Goal: Obtain resource: Download file/media

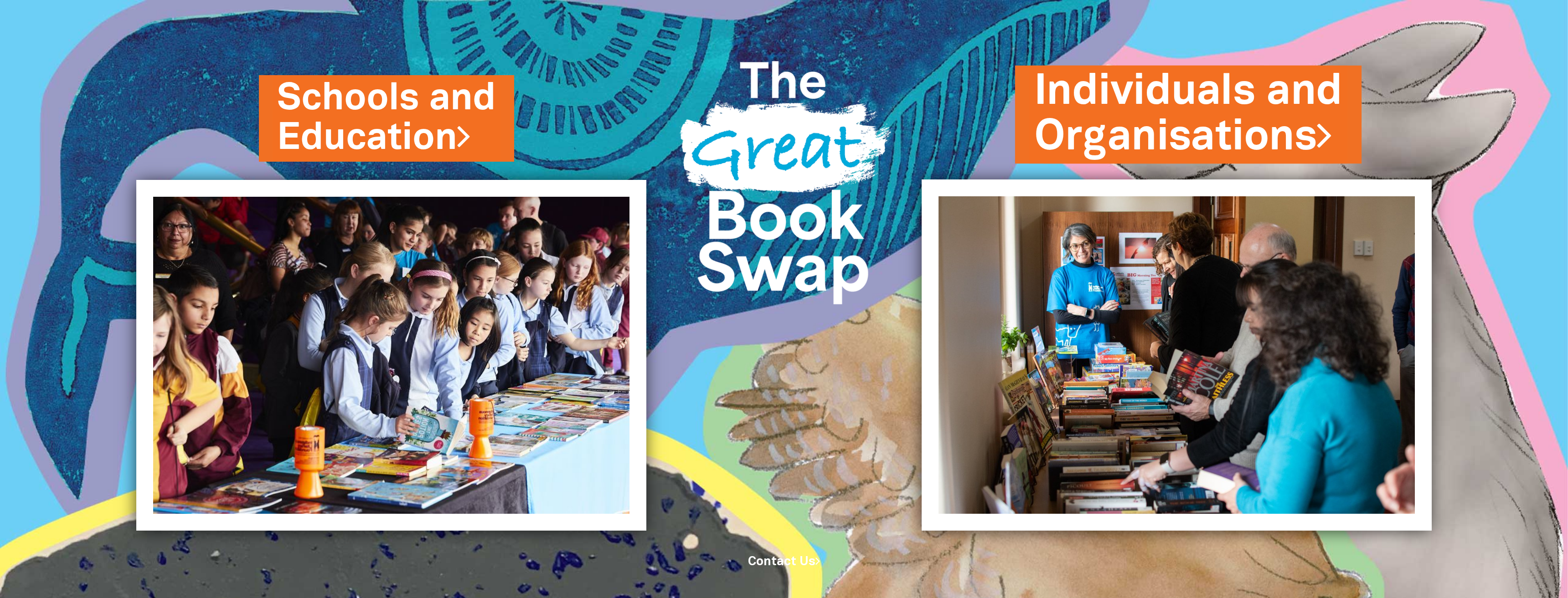
click at [1236, 125] on link "Individuals and Organisations" at bounding box center [1188, 114] width 308 height 104
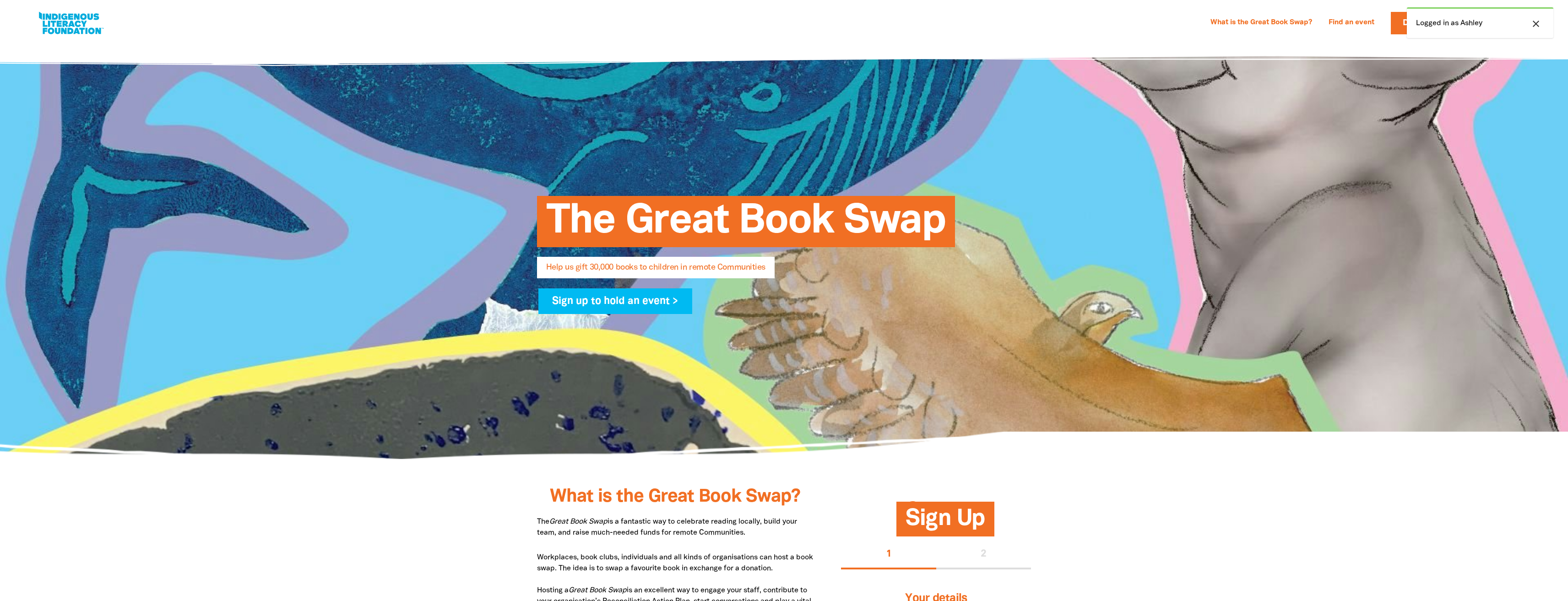
select select "AU"
click at [1317, 21] on link "What is the Great Book Swap?" at bounding box center [1261, 23] width 112 height 15
select select "AU"
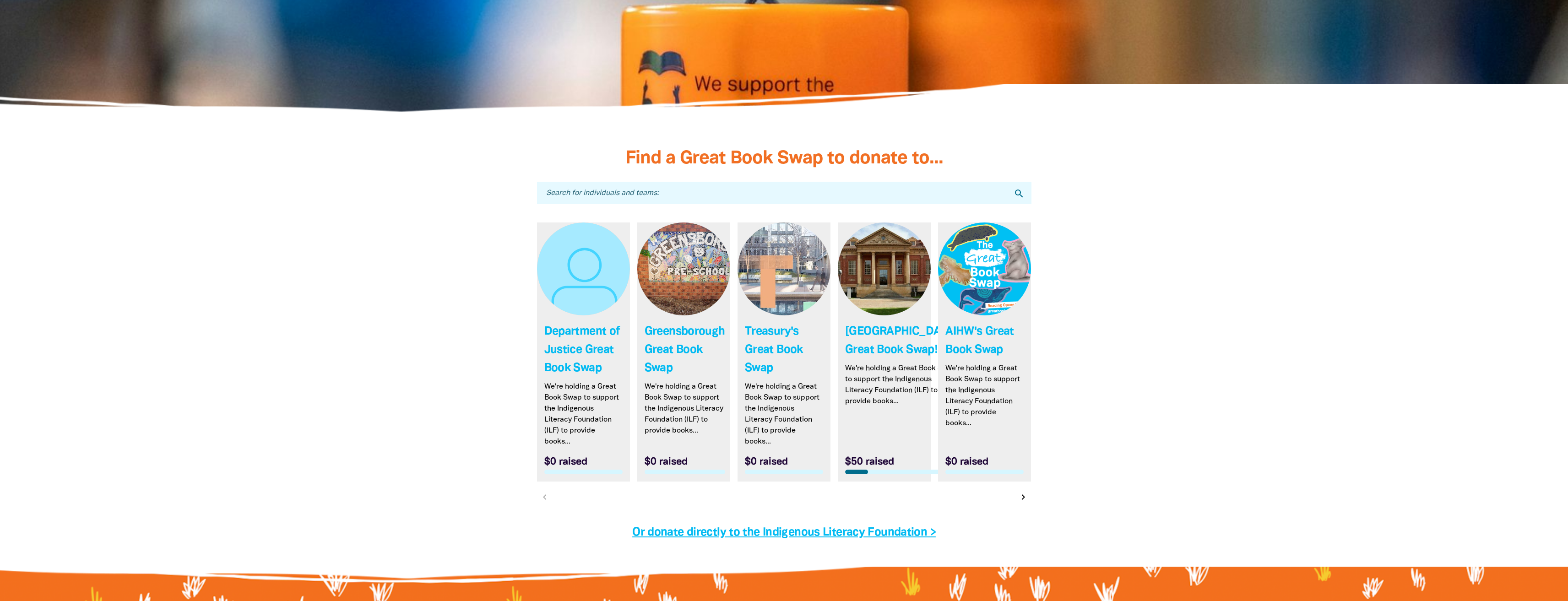
scroll to position [2548, 0]
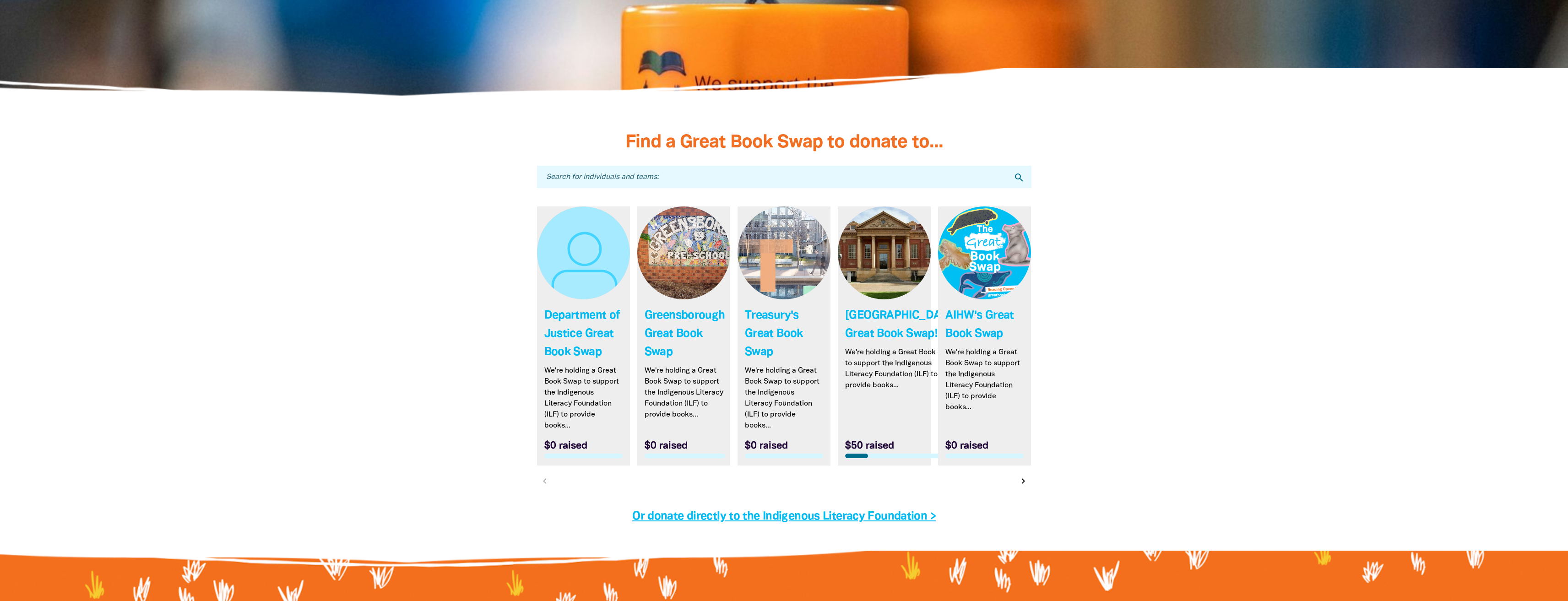
click at [588, 182] on input "Search for individuals and teams:" at bounding box center [784, 177] width 495 height 23
type input "FOA"
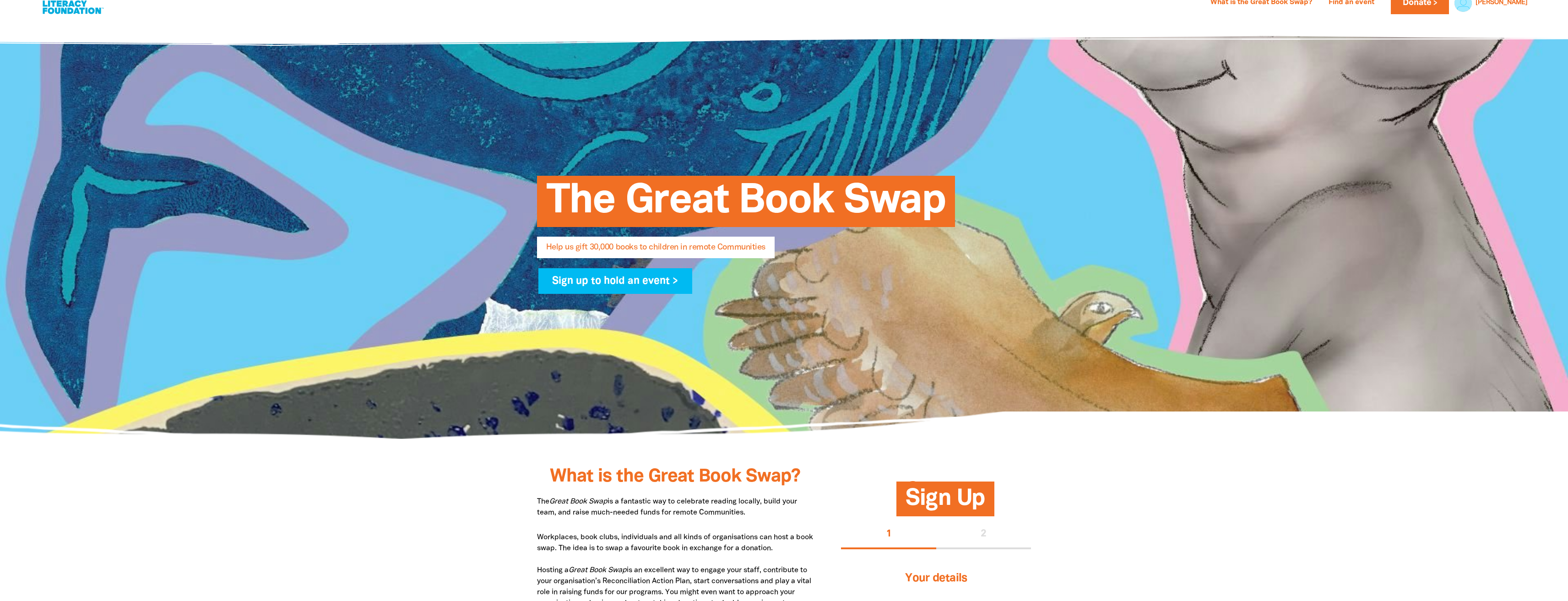
scroll to position [0, 0]
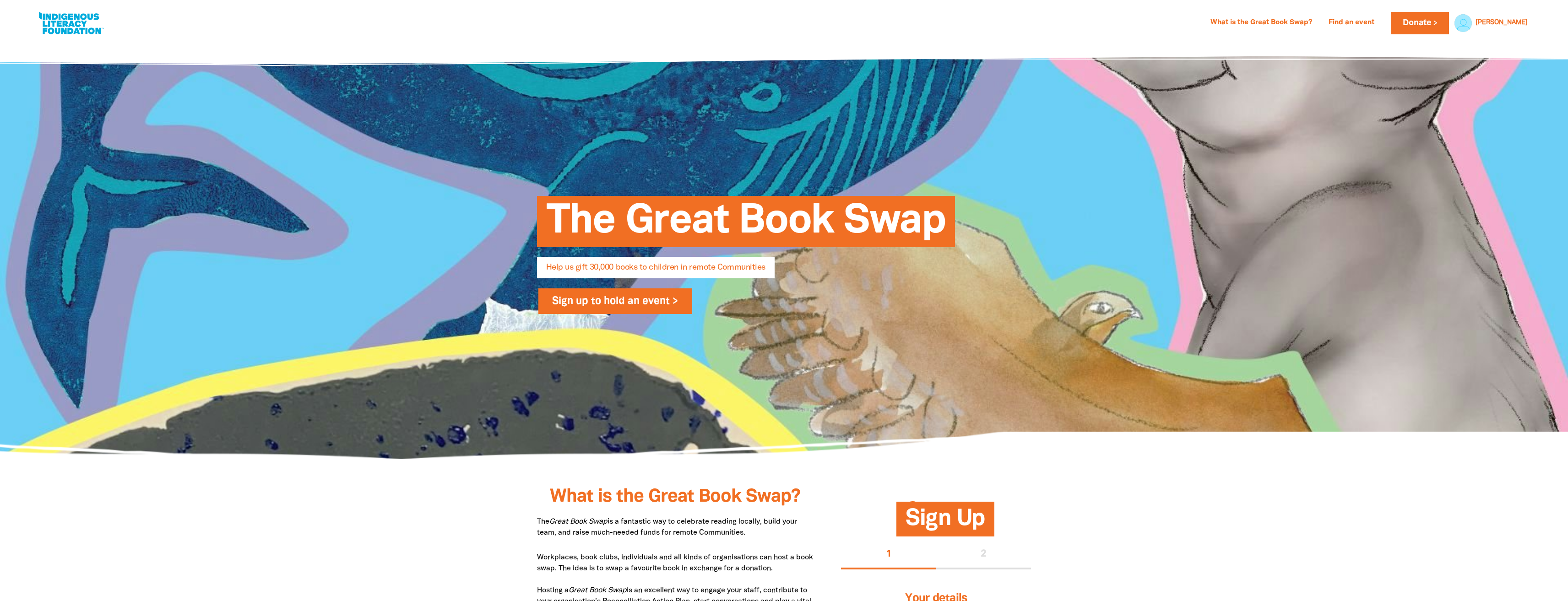
click at [653, 300] on link "Sign up to hold an event >" at bounding box center [616, 301] width 154 height 26
select select "AU"
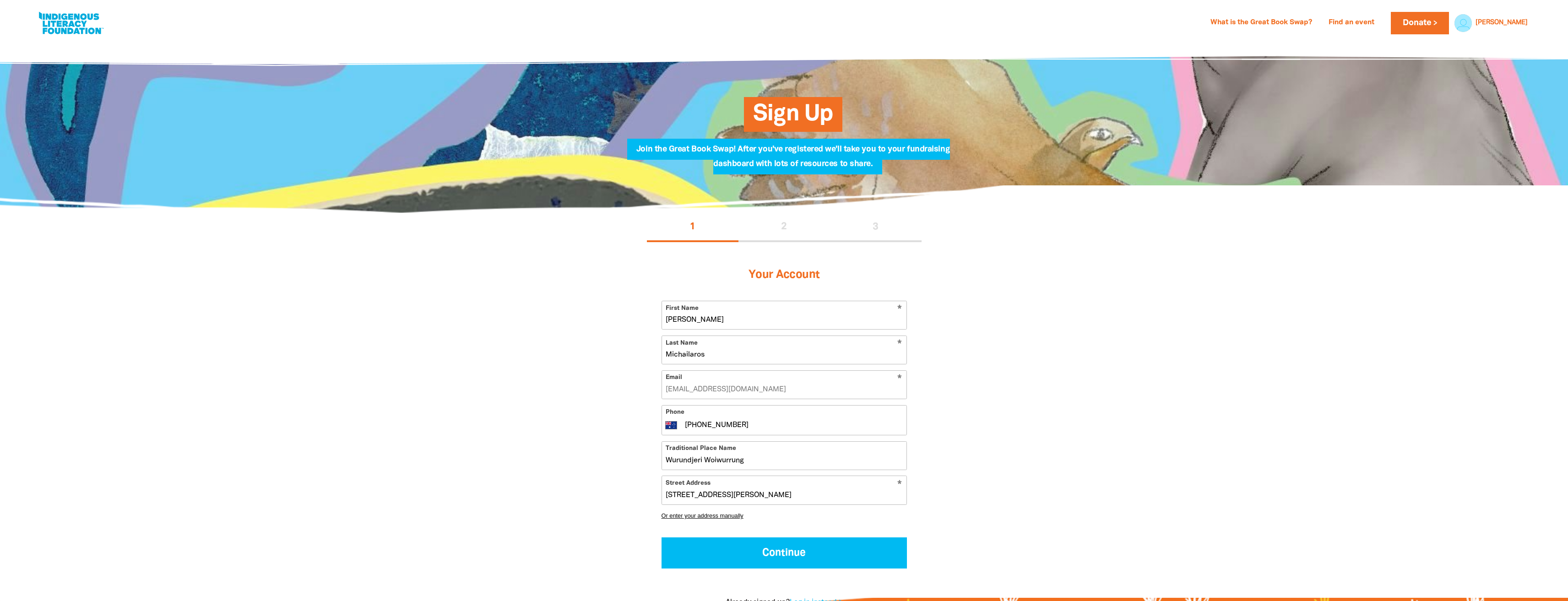
click at [76, 27] on link at bounding box center [71, 23] width 68 height 28
select select "AU"
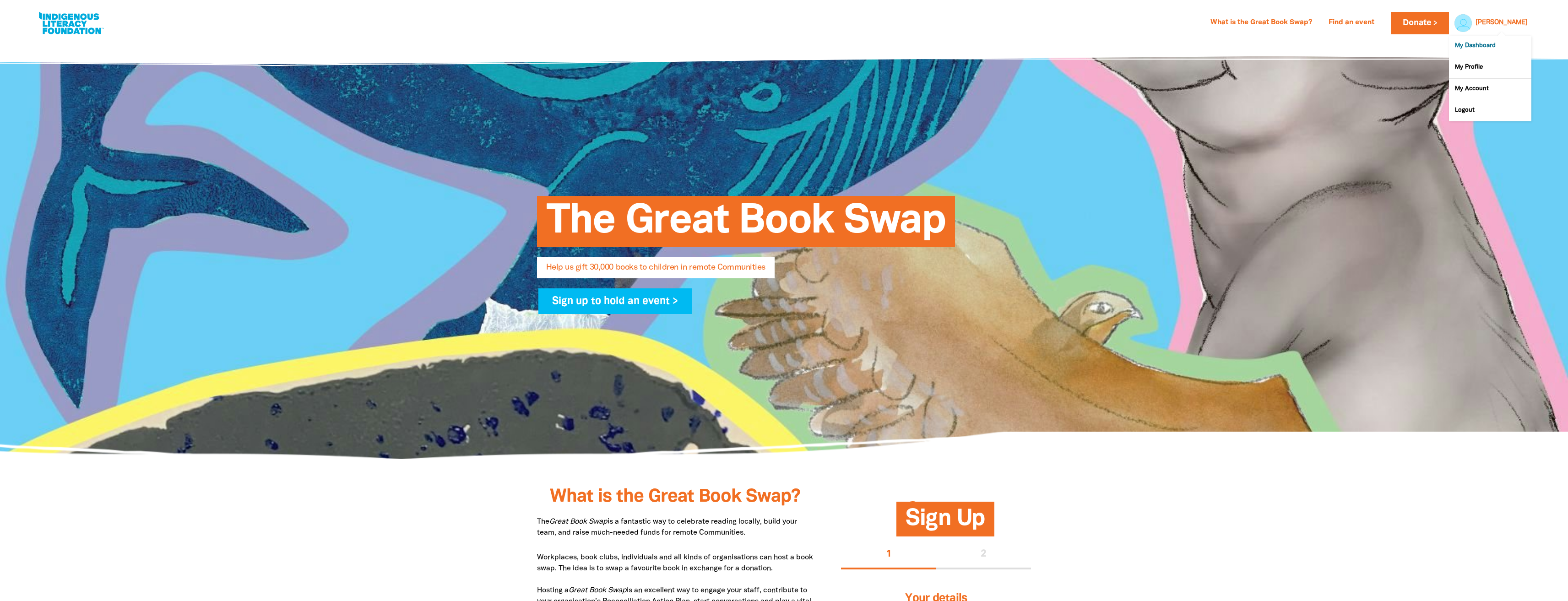
click at [1489, 49] on link "My Dashboard" at bounding box center [1490, 46] width 83 height 21
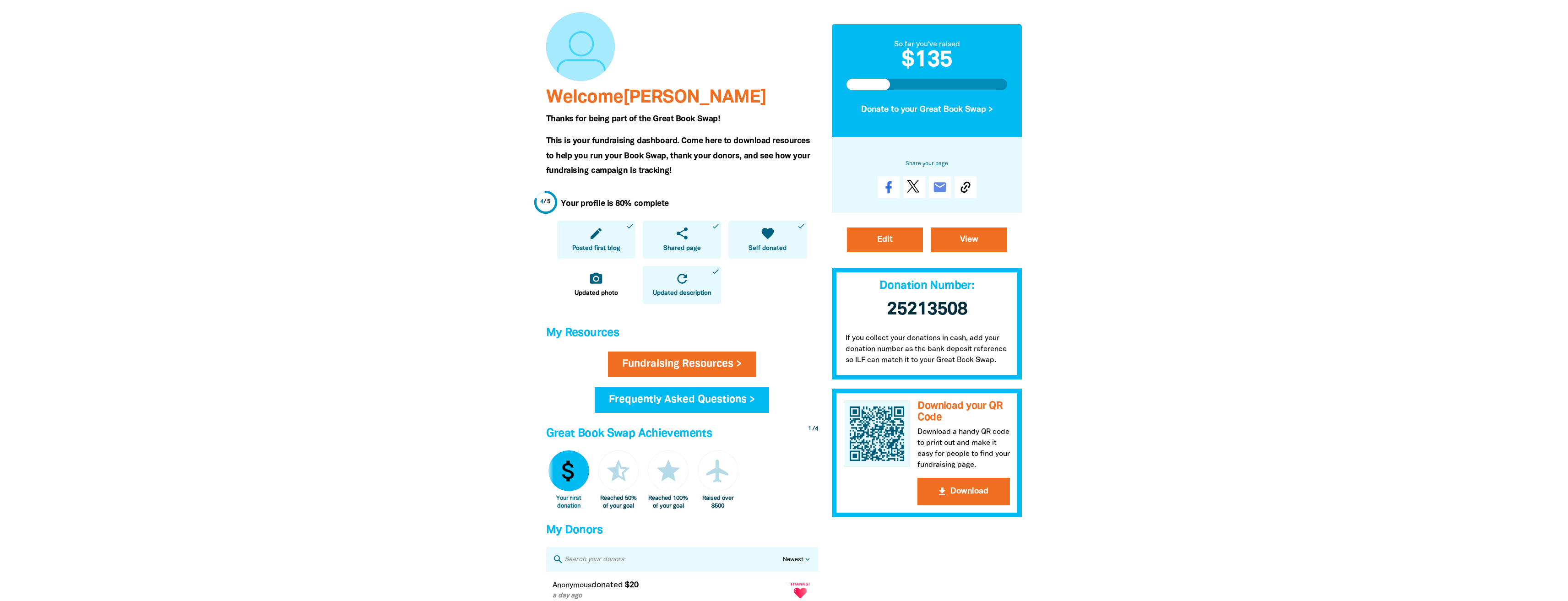
scroll to position [92, 0]
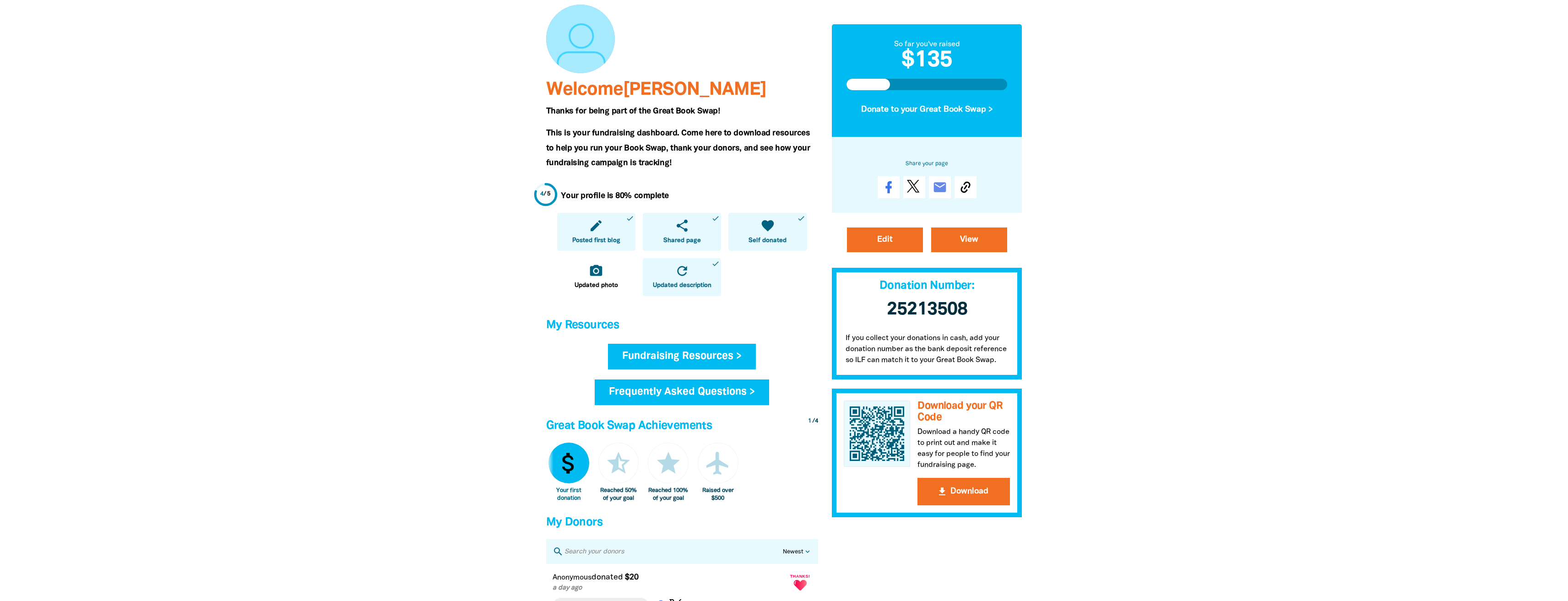
click at [666, 357] on link "Fundraising Resources >" at bounding box center [682, 356] width 148 height 26
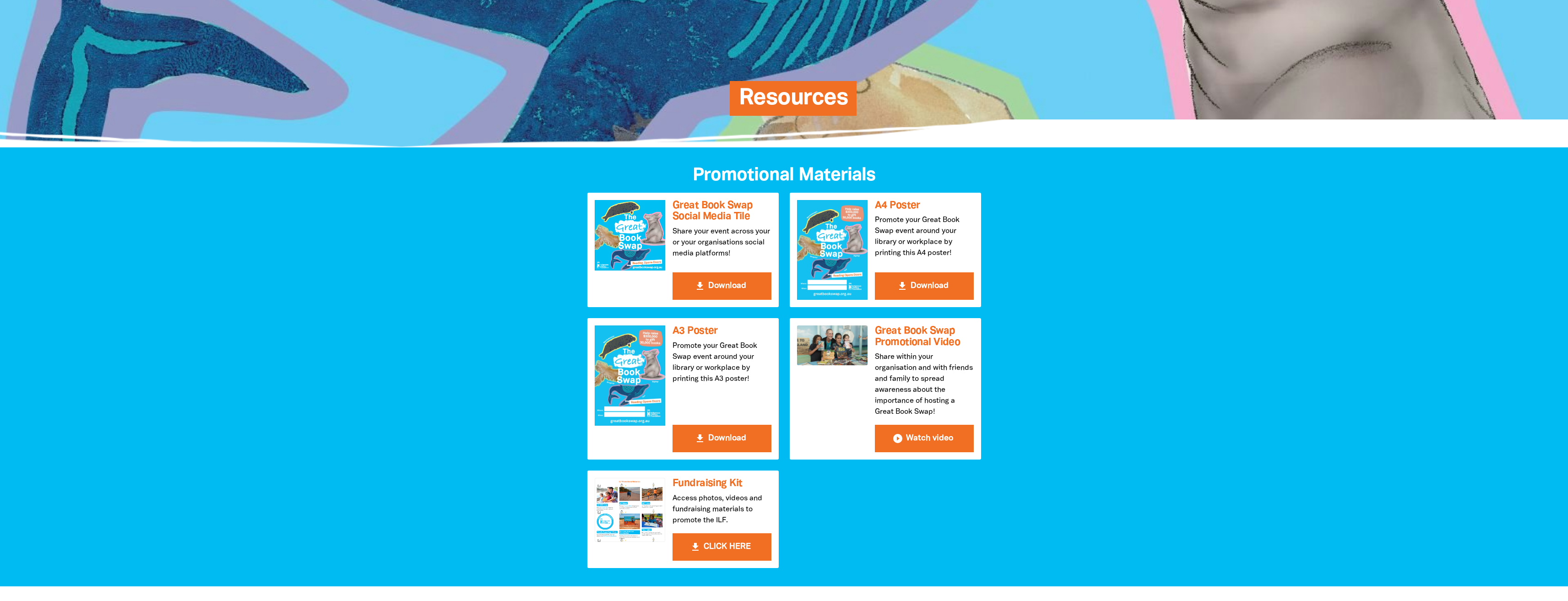
scroll to position [92, 0]
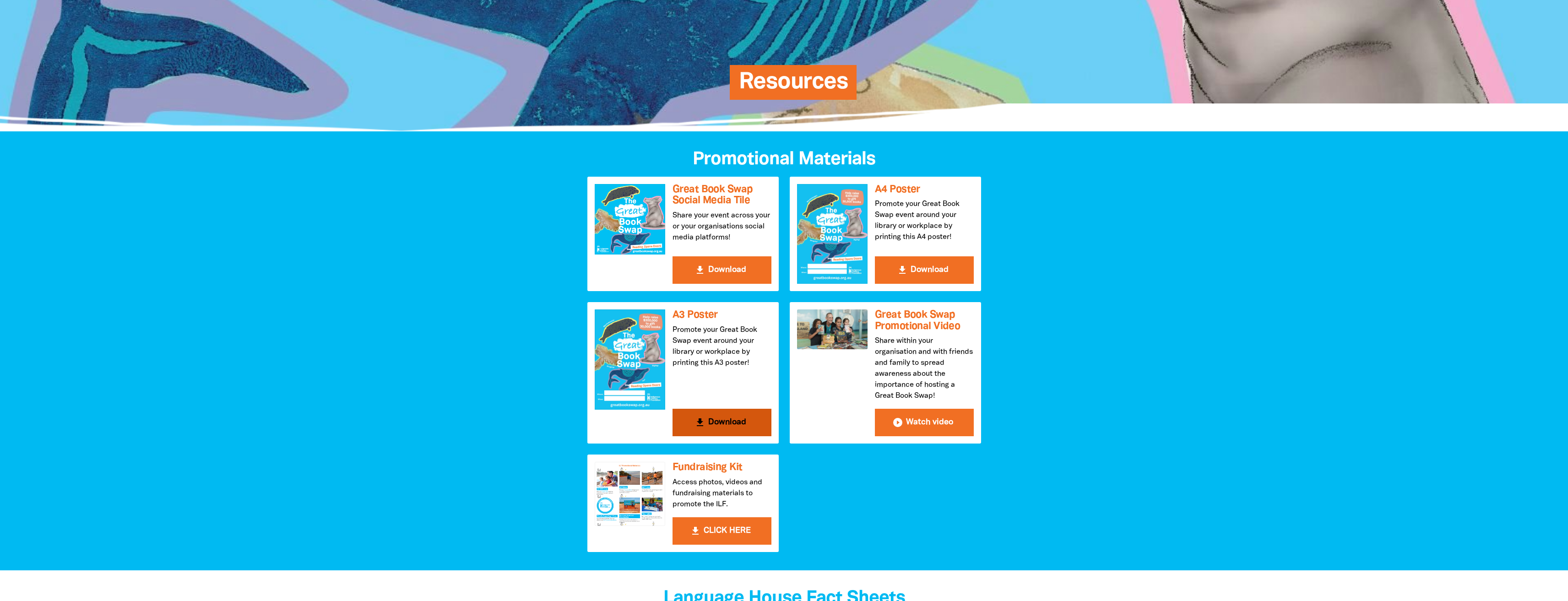
click at [725, 418] on button "get_app Download" at bounding box center [722, 422] width 99 height 28
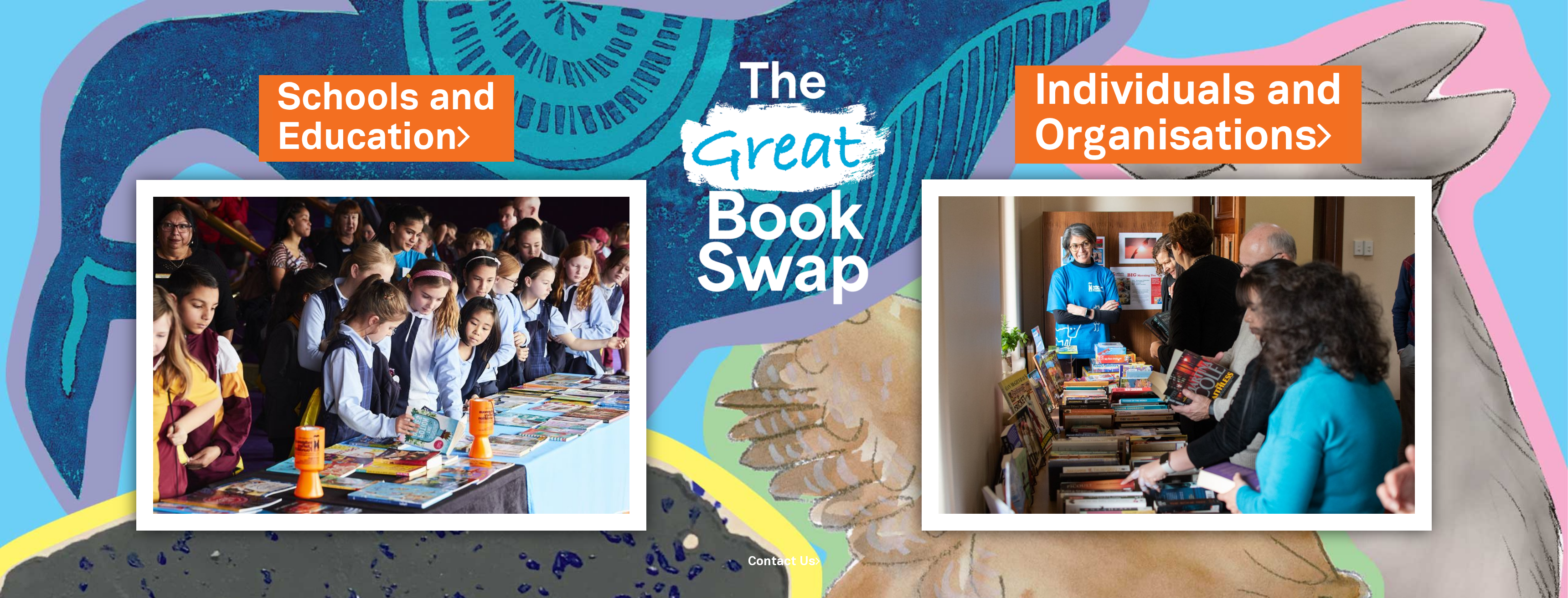
click at [1220, 143] on link "Individuals and Organisations" at bounding box center [1188, 114] width 308 height 104
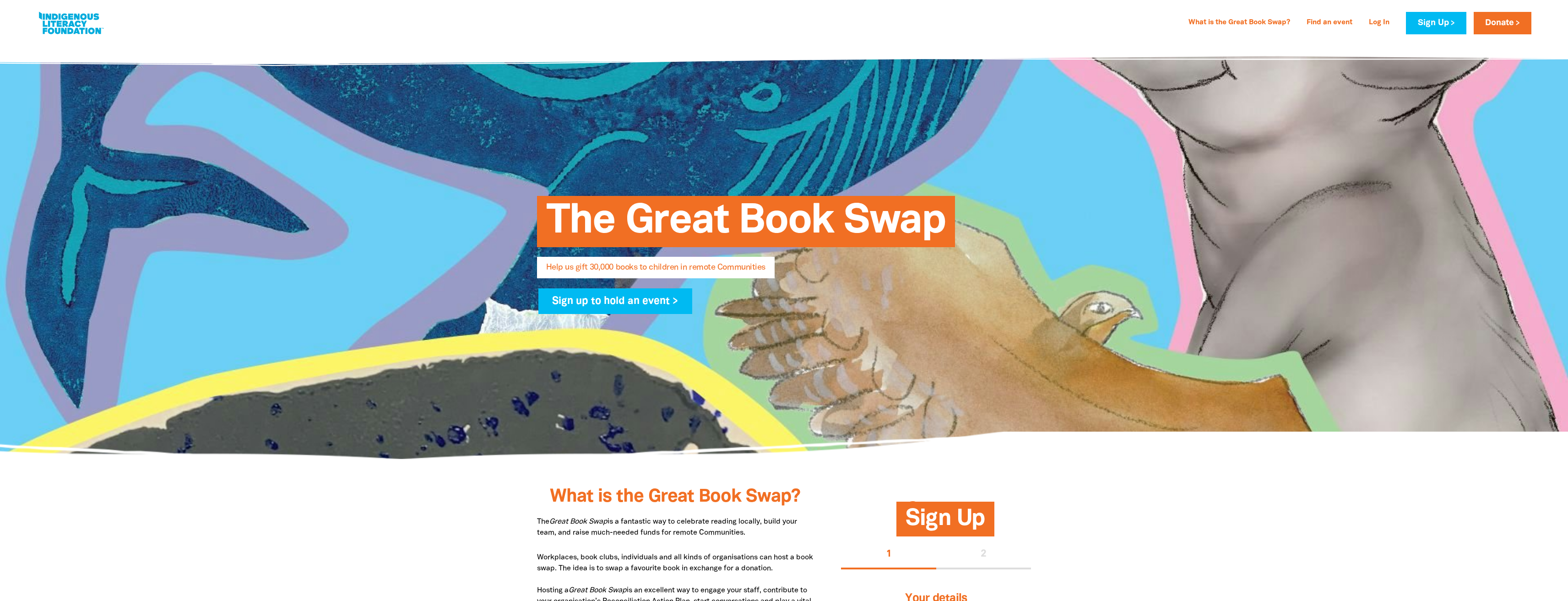
select select "AU"
type input "[PERSON_NAME]"
type input "Michailaros"
type input "[EMAIL_ADDRESS][DOMAIN_NAME]"
type input "[PHONE_NUMBER]"
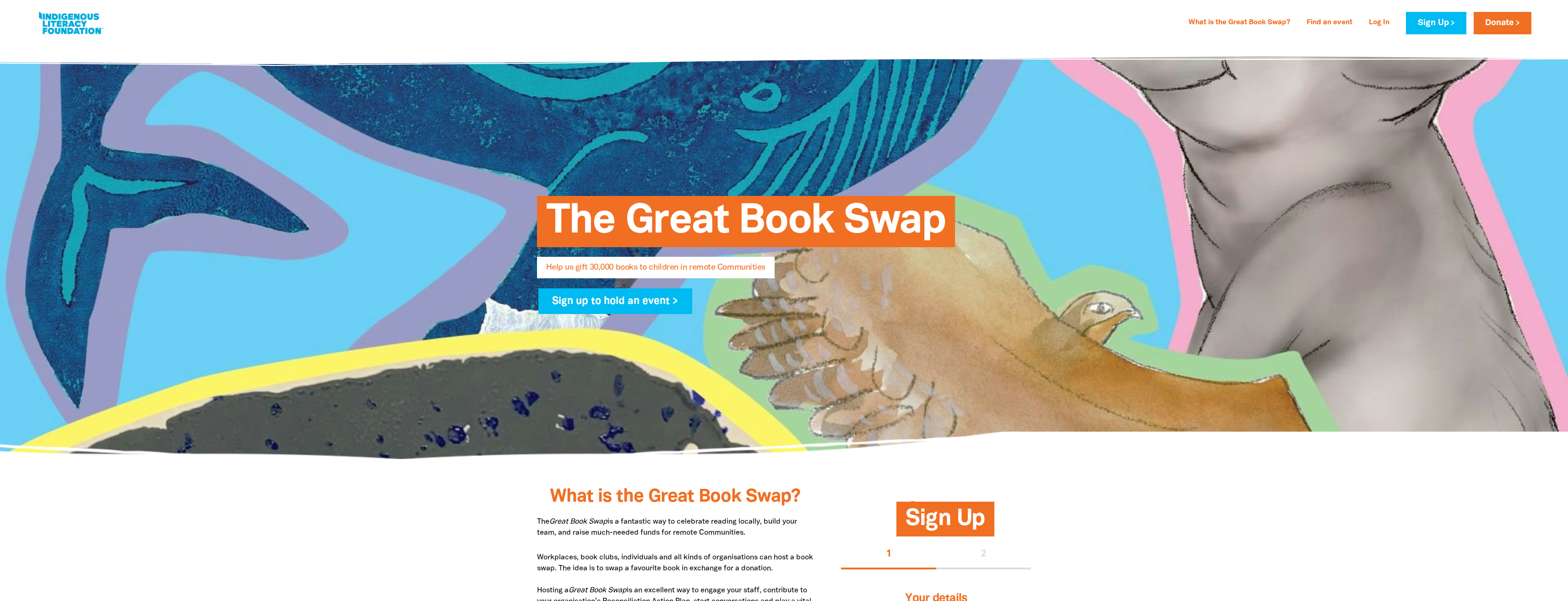
type input "Wurundjeri Woiwurrung"
type input "[STREET_ADDRESS][PERSON_NAME]"
click at [1535, 23] on icon "close" at bounding box center [1536, 24] width 11 height 11
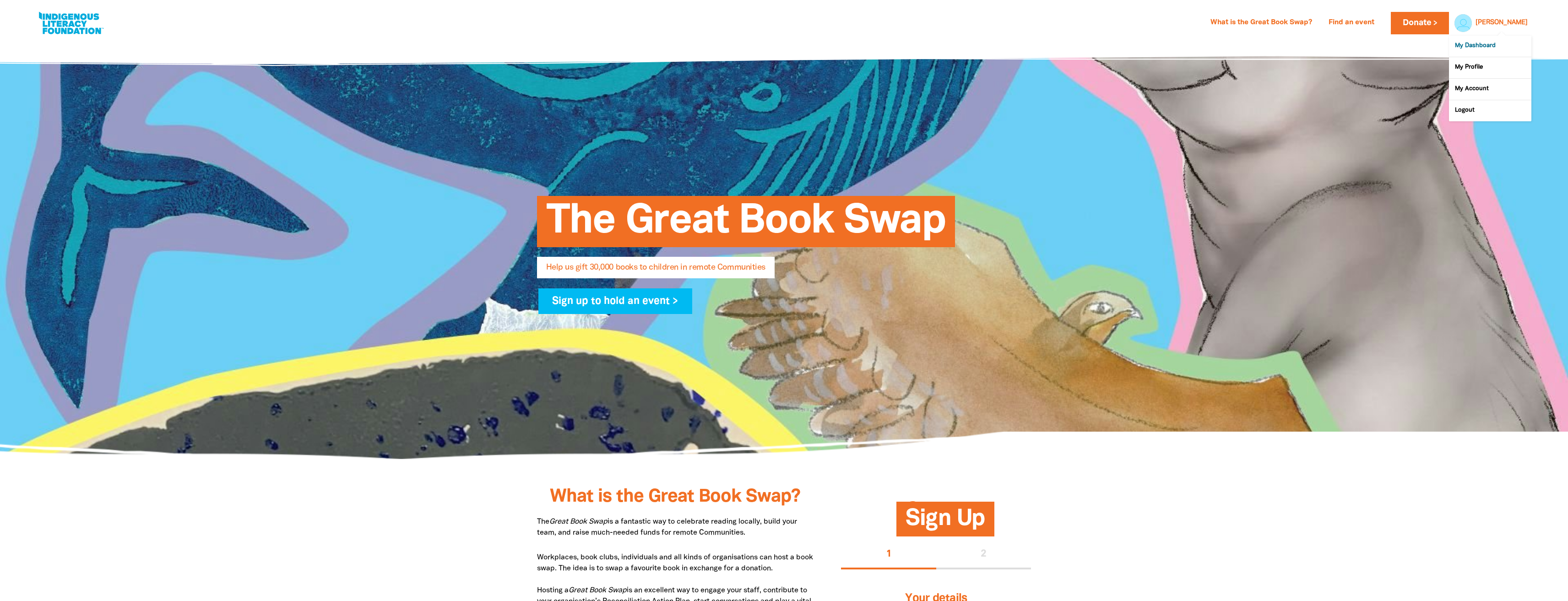
click at [1485, 46] on link "My Dashboard" at bounding box center [1490, 46] width 83 height 21
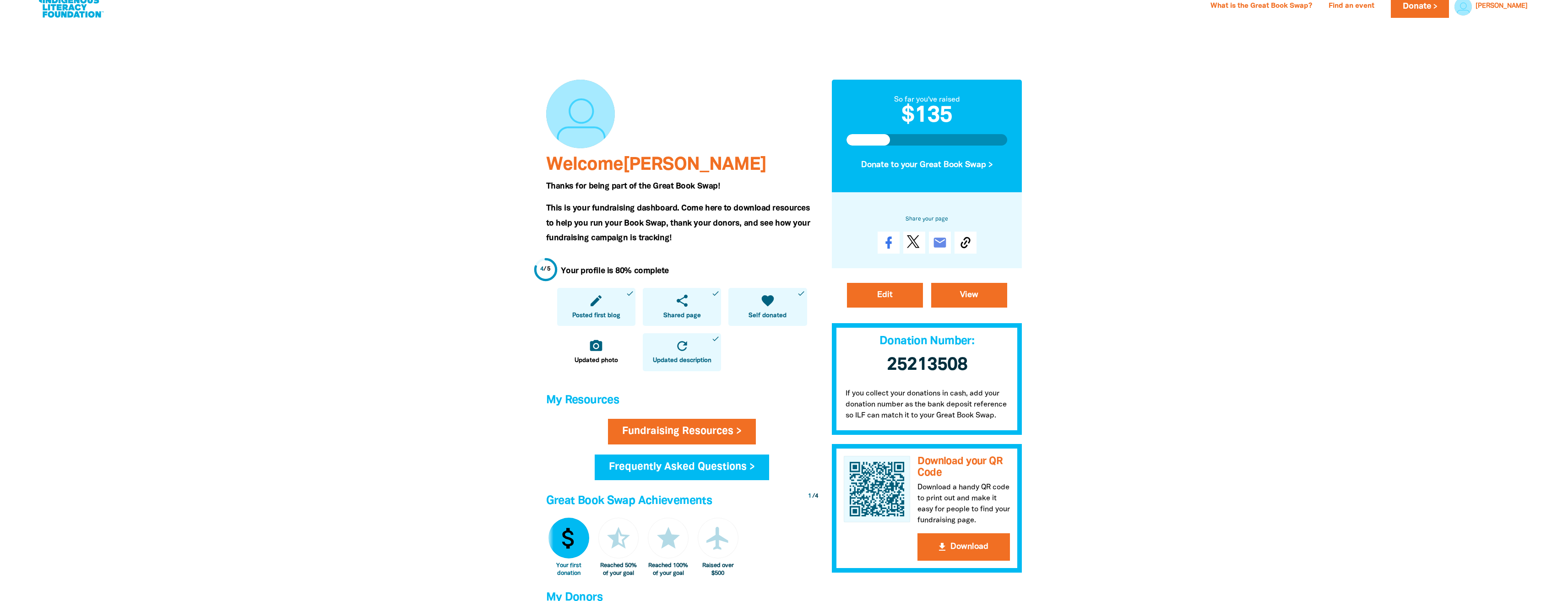
scroll to position [46, 0]
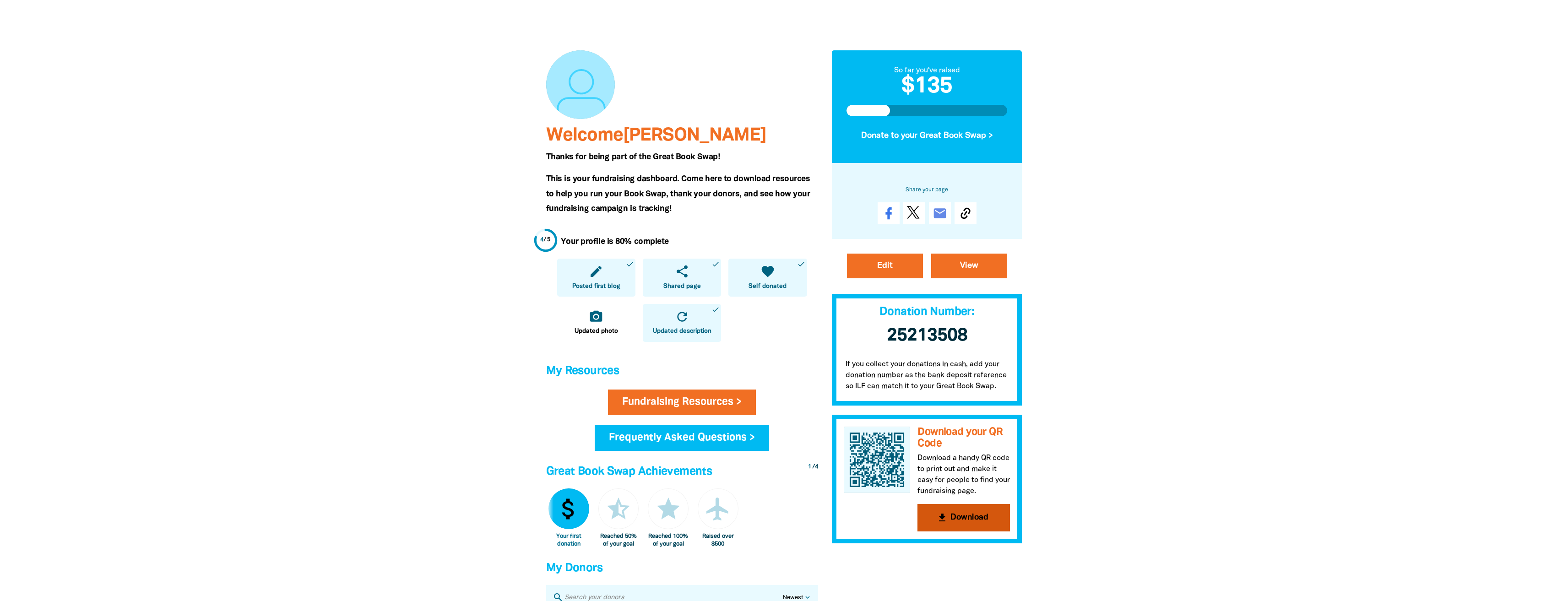
click at [972, 520] on button "get_app Download" at bounding box center [963, 517] width 92 height 28
